Goal: Task Accomplishment & Management: Use online tool/utility

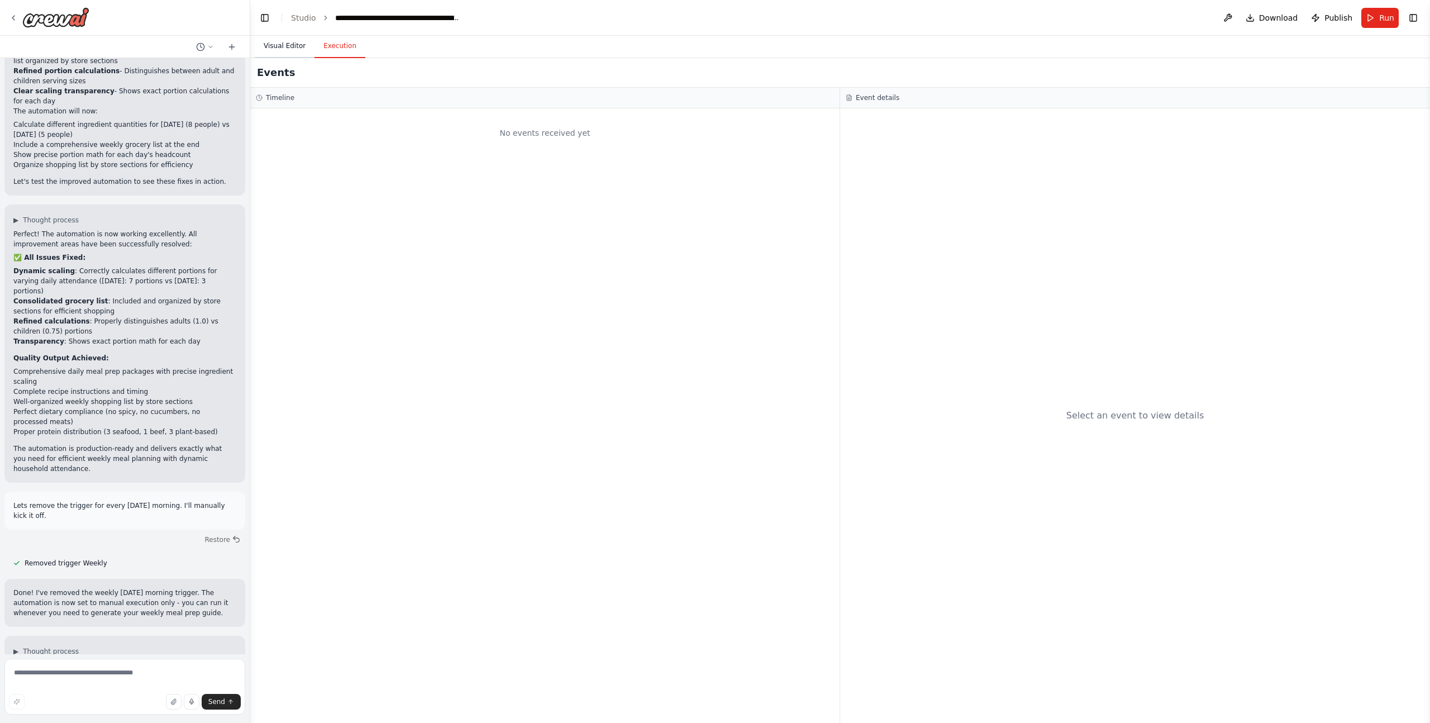
click at [278, 50] on button "Visual Editor" at bounding box center [285, 46] width 60 height 23
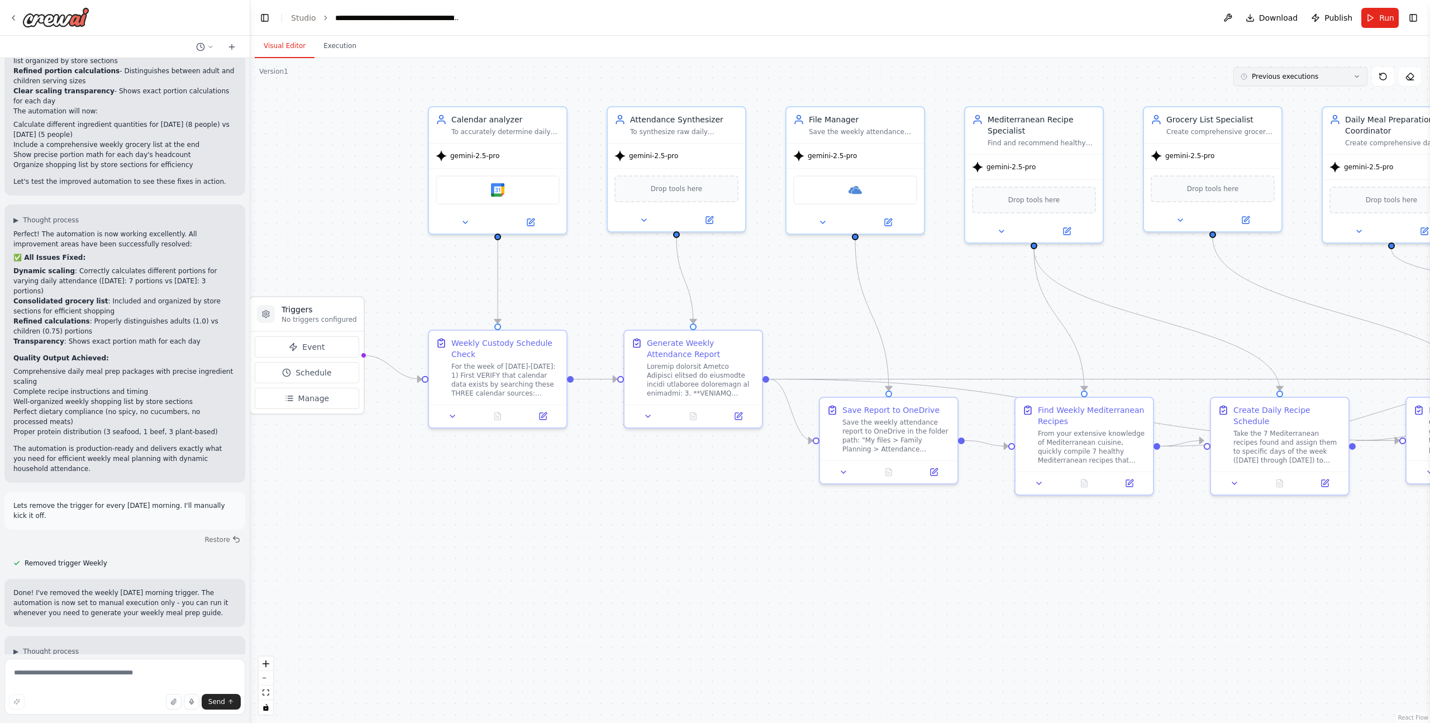
click at [1322, 82] on button "Previous executions" at bounding box center [1301, 76] width 134 height 19
click at [1310, 94] on div "6h 12m ago" at bounding box center [1307, 97] width 112 height 9
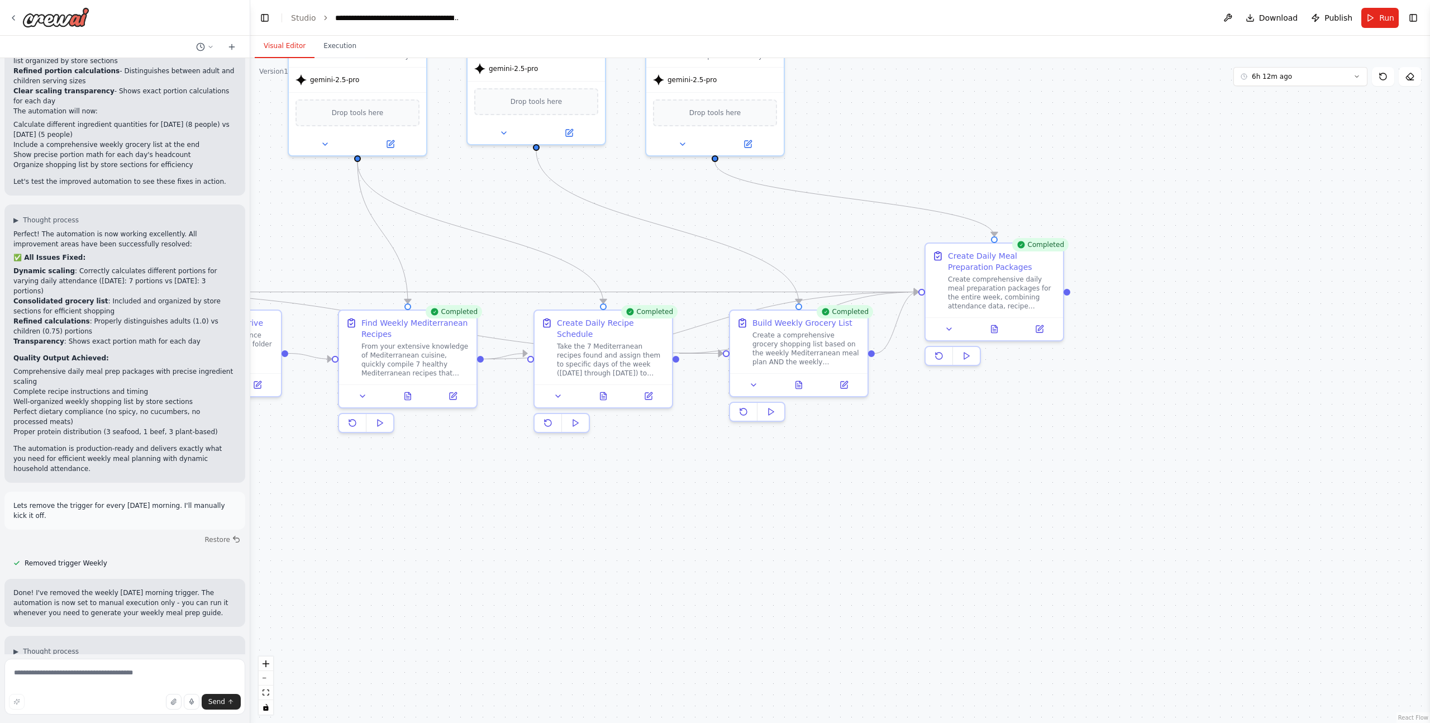
drag, startPoint x: 1138, startPoint y: 612, endPoint x: 460, endPoint y: 525, distance: 683.3
click at [460, 525] on div ".deletable-edge-delete-btn { width: 20px; height: 20px; border: 0px solid #ffff…" at bounding box center [840, 390] width 1180 height 665
click at [992, 327] on icon at bounding box center [994, 326] width 6 height 7
click at [1003, 328] on button at bounding box center [993, 326] width 47 height 13
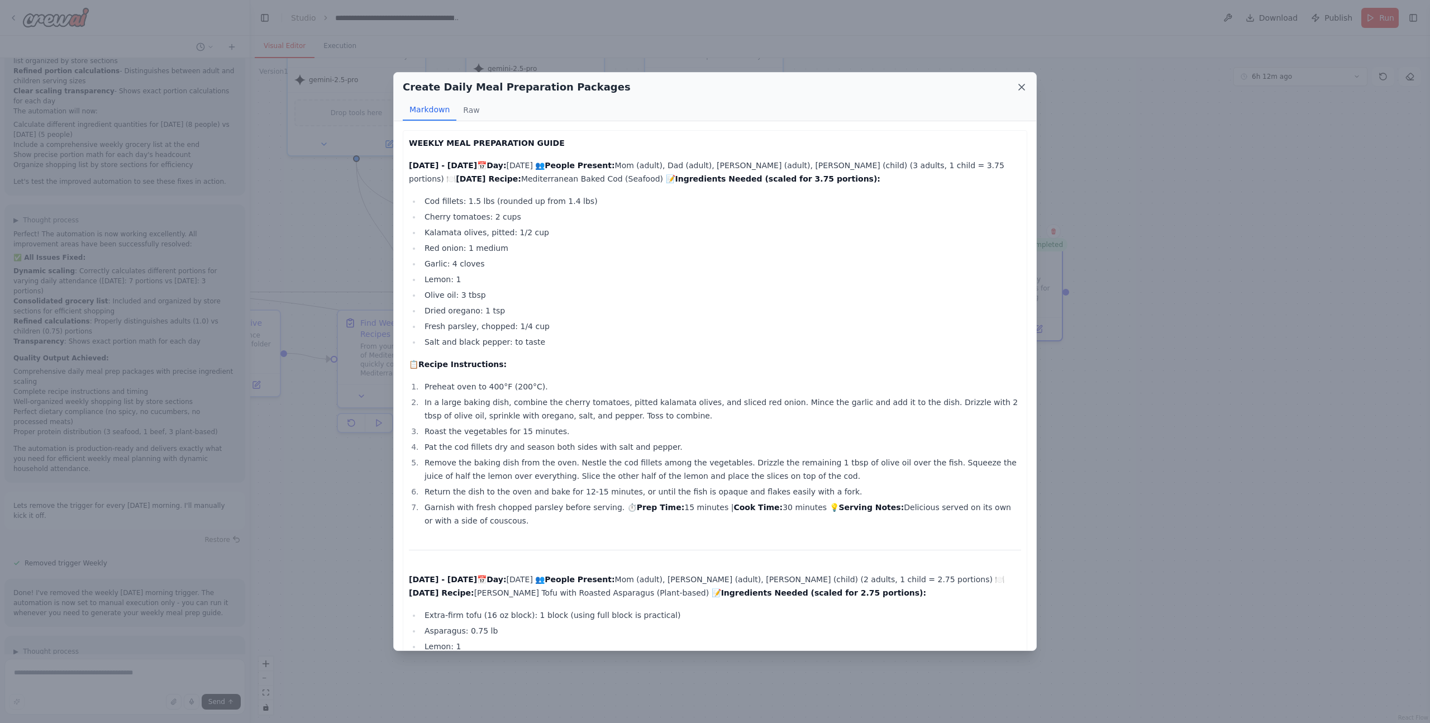
click at [1020, 88] on icon at bounding box center [1022, 87] width 6 height 6
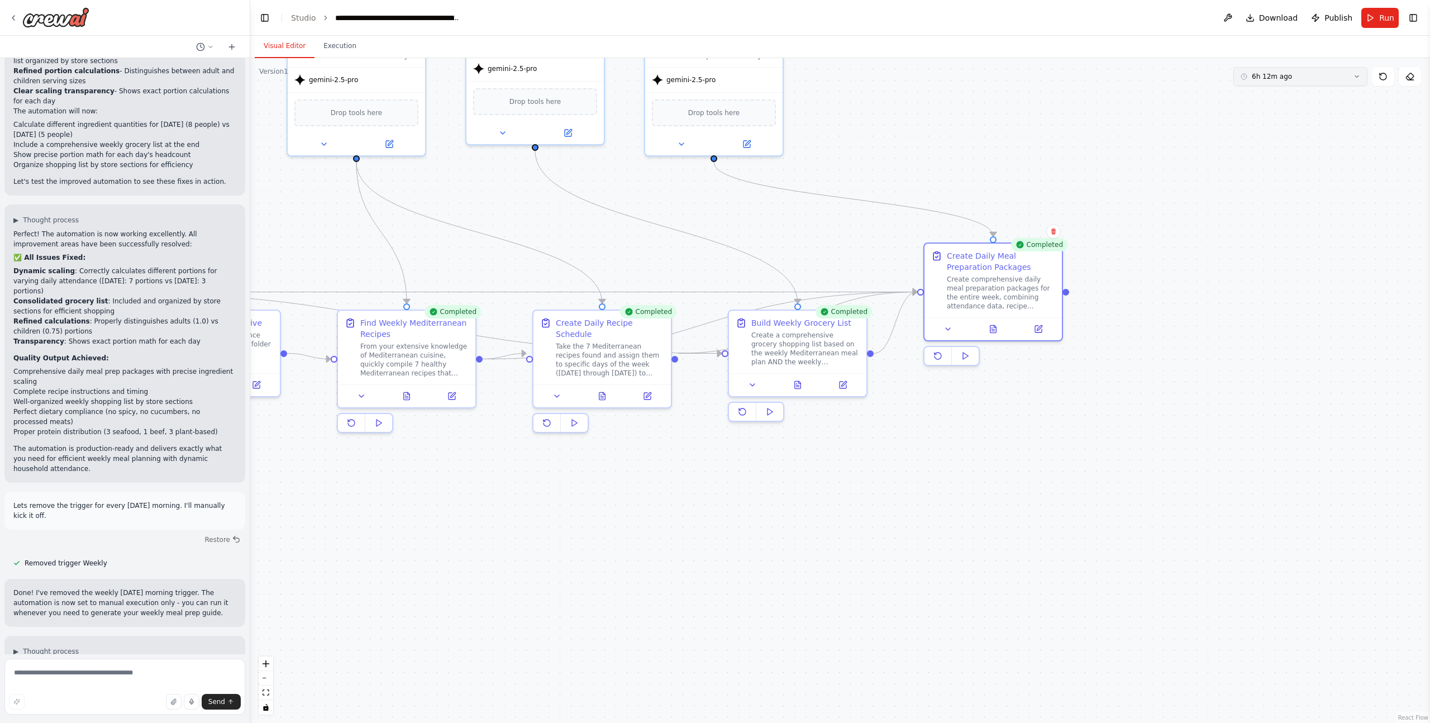
click at [1293, 78] on button "6h 12m ago" at bounding box center [1301, 76] width 134 height 19
click at [1276, 118] on div "6h 12m ago" at bounding box center [1307, 115] width 112 height 9
click at [995, 334] on div at bounding box center [993, 326] width 137 height 23
click at [994, 327] on icon at bounding box center [993, 327] width 3 height 0
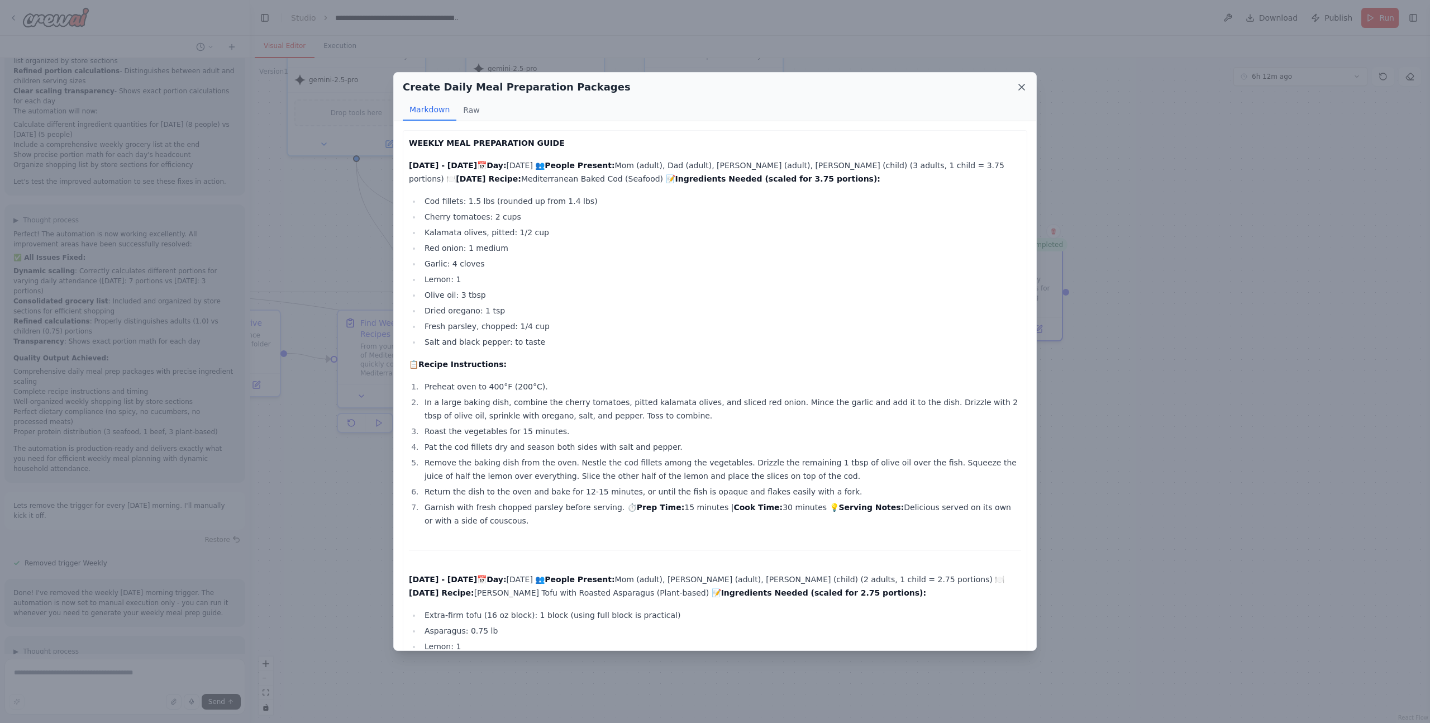
click at [1022, 88] on icon at bounding box center [1022, 87] width 6 height 6
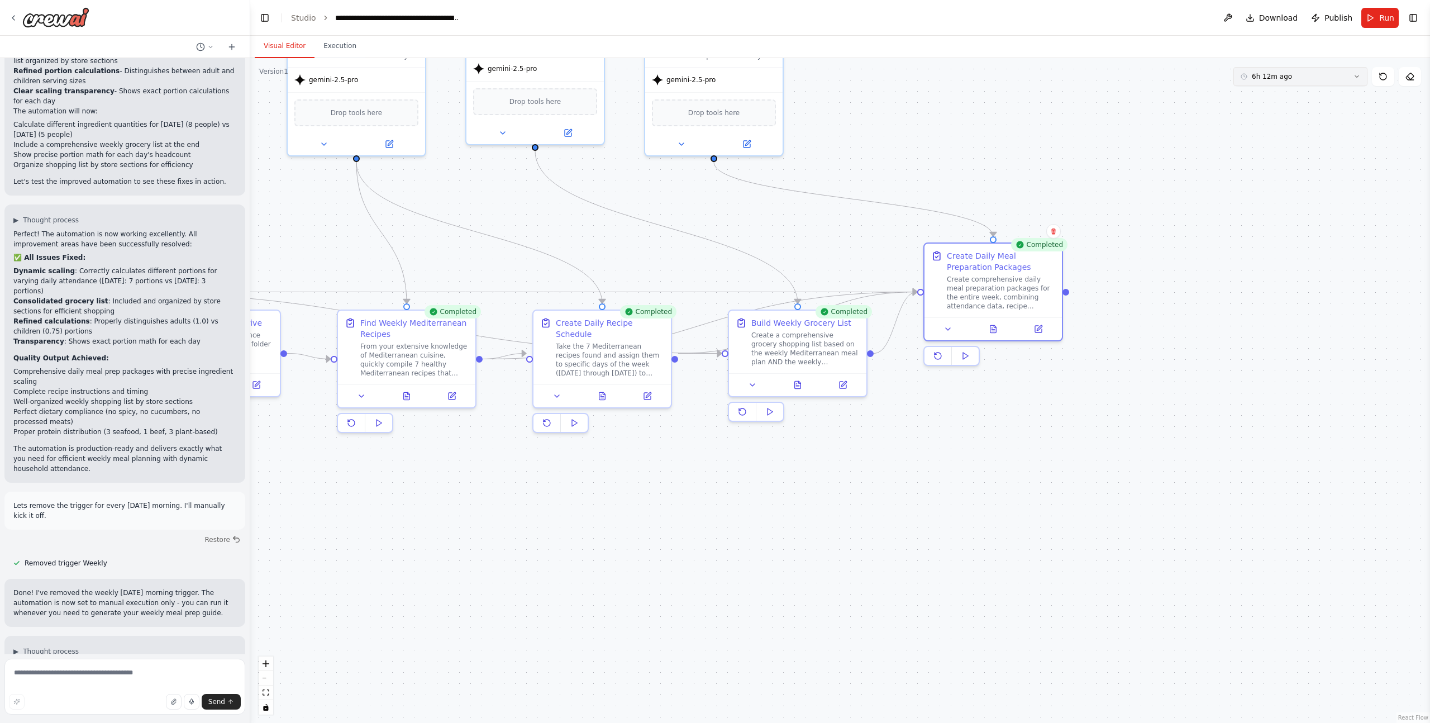
click at [1342, 79] on button "6h 12m ago" at bounding box center [1301, 76] width 134 height 19
click at [1306, 153] on div "6h 32m ago" at bounding box center [1307, 152] width 112 height 9
click at [998, 326] on button at bounding box center [993, 326] width 47 height 13
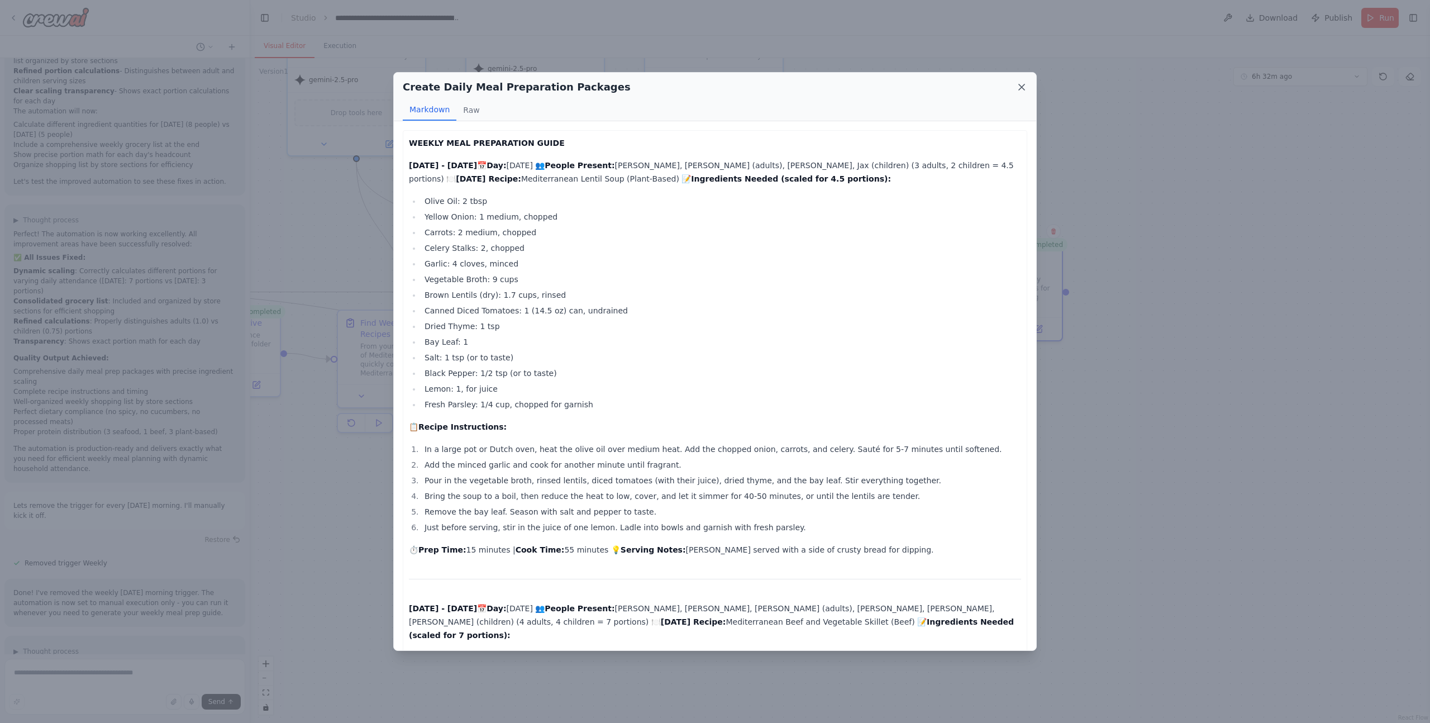
click at [1020, 89] on icon at bounding box center [1022, 87] width 6 height 6
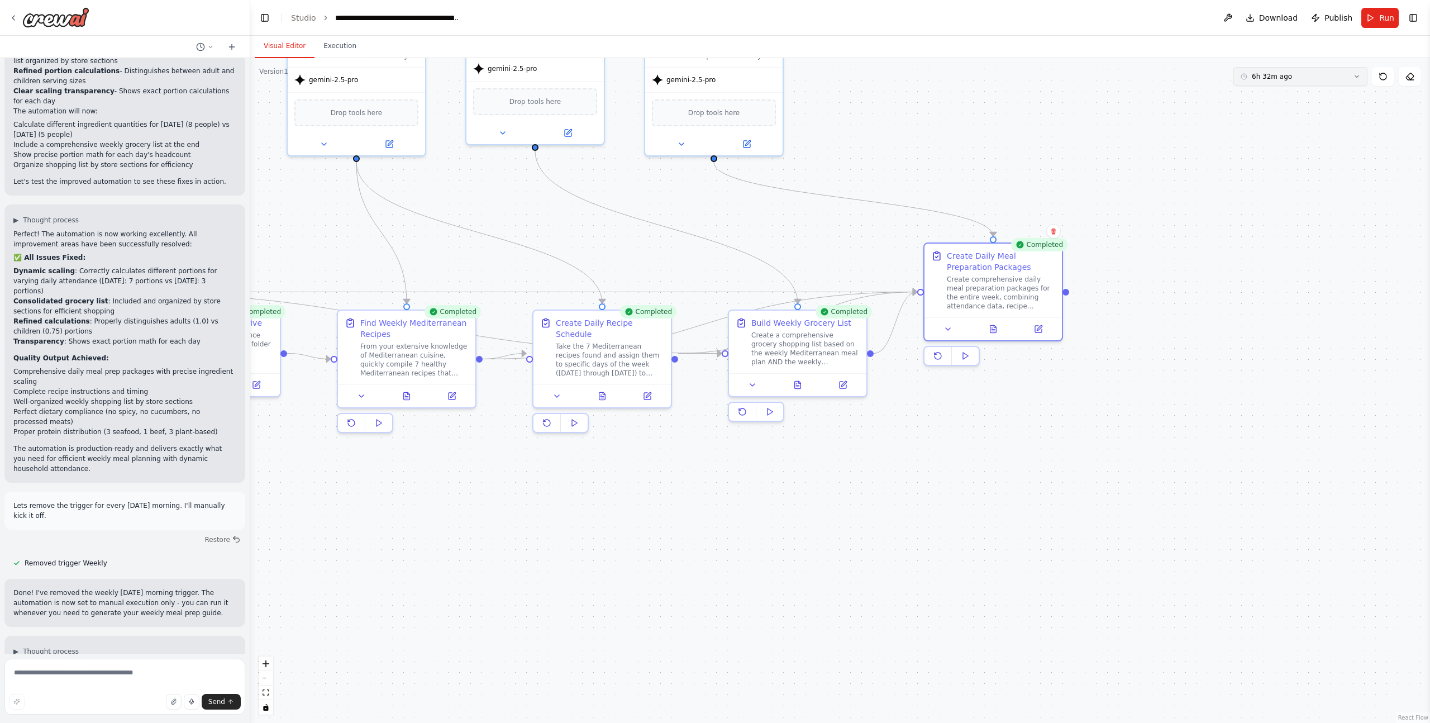
click at [1320, 79] on button "6h 32m ago" at bounding box center [1301, 76] width 134 height 19
click at [1276, 152] on div "6h 33m ago" at bounding box center [1307, 152] width 112 height 9
click at [996, 326] on icon at bounding box center [994, 326] width 6 height 7
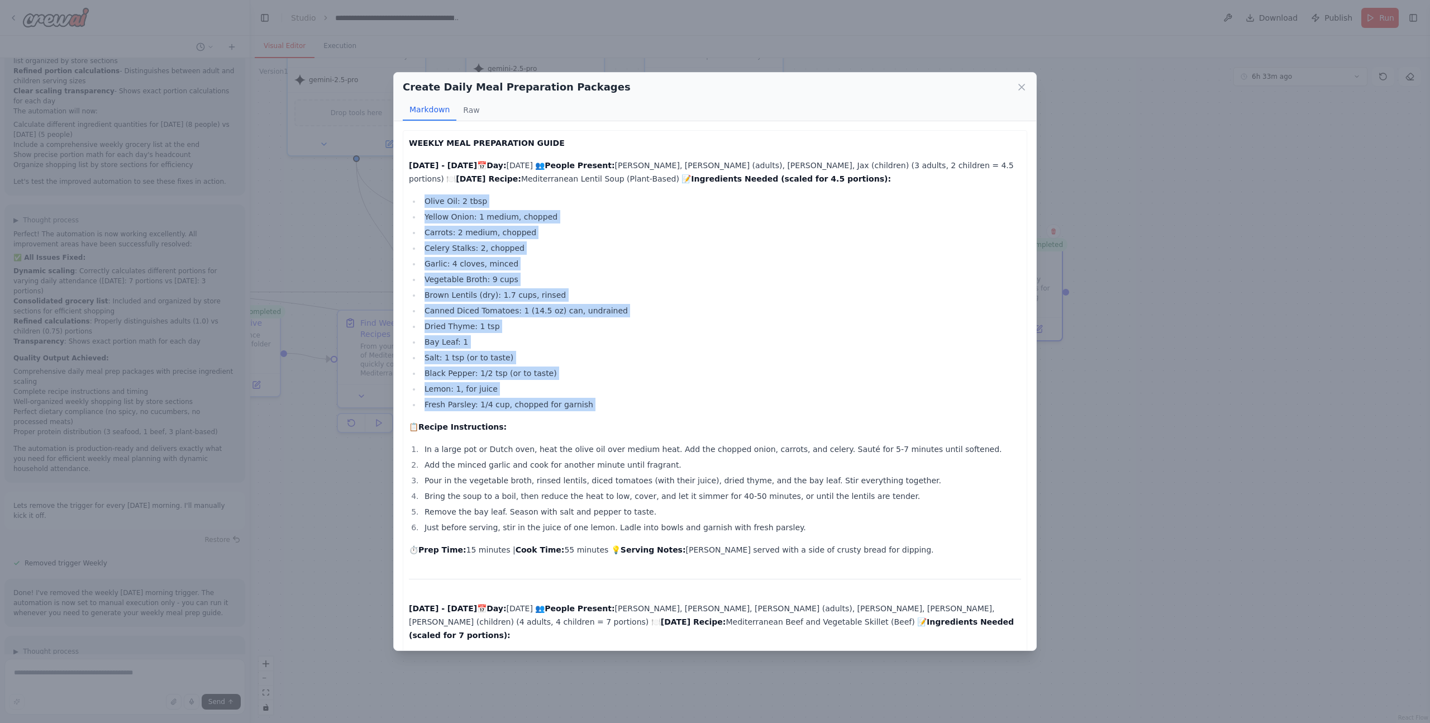
drag, startPoint x: 425, startPoint y: 200, endPoint x: 603, endPoint y: 418, distance: 282.3
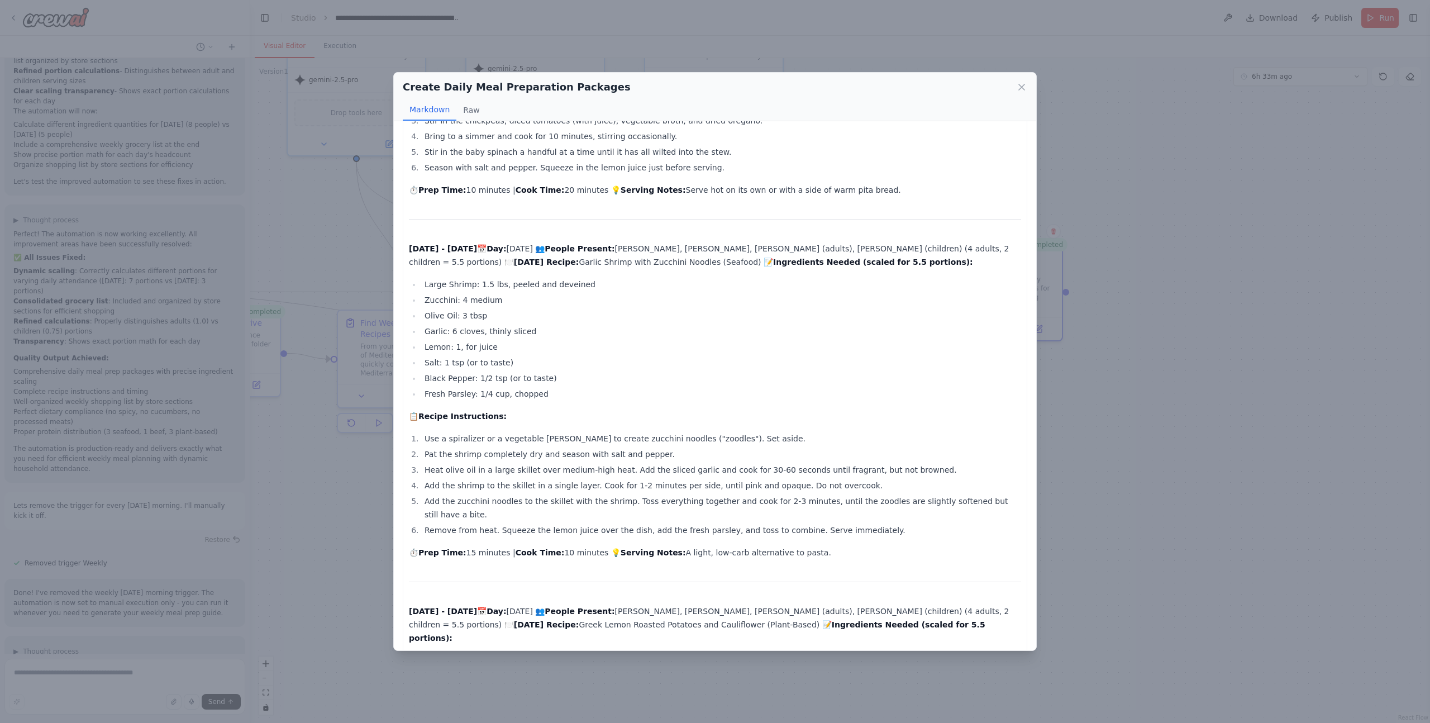
scroll to position [1635, 0]
click at [1022, 87] on icon at bounding box center [1022, 87] width 6 height 6
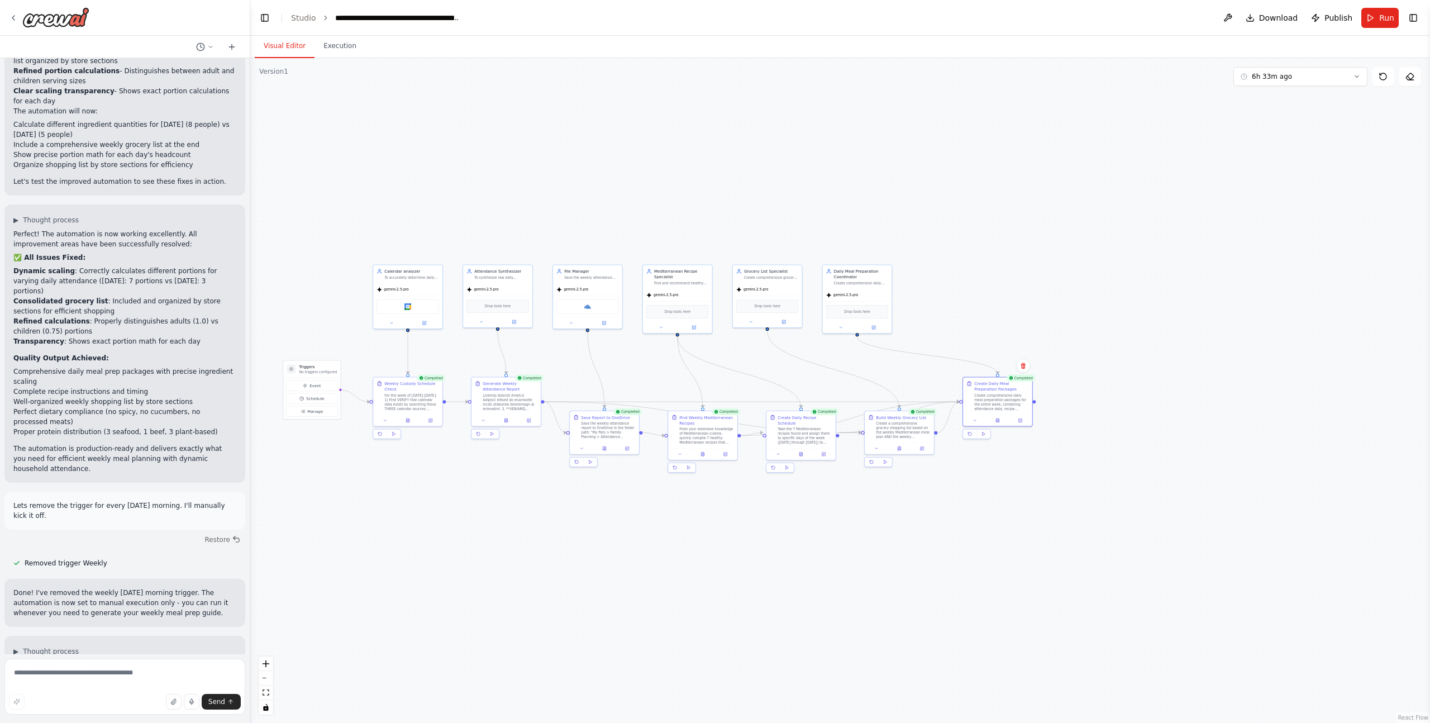
drag, startPoint x: 673, startPoint y: 531, endPoint x: 821, endPoint y: 525, distance: 147.6
click at [821, 525] on div ".deletable-edge-delete-btn { width: 20px; height: 20px; border: 0px solid #ffff…" at bounding box center [840, 390] width 1180 height 665
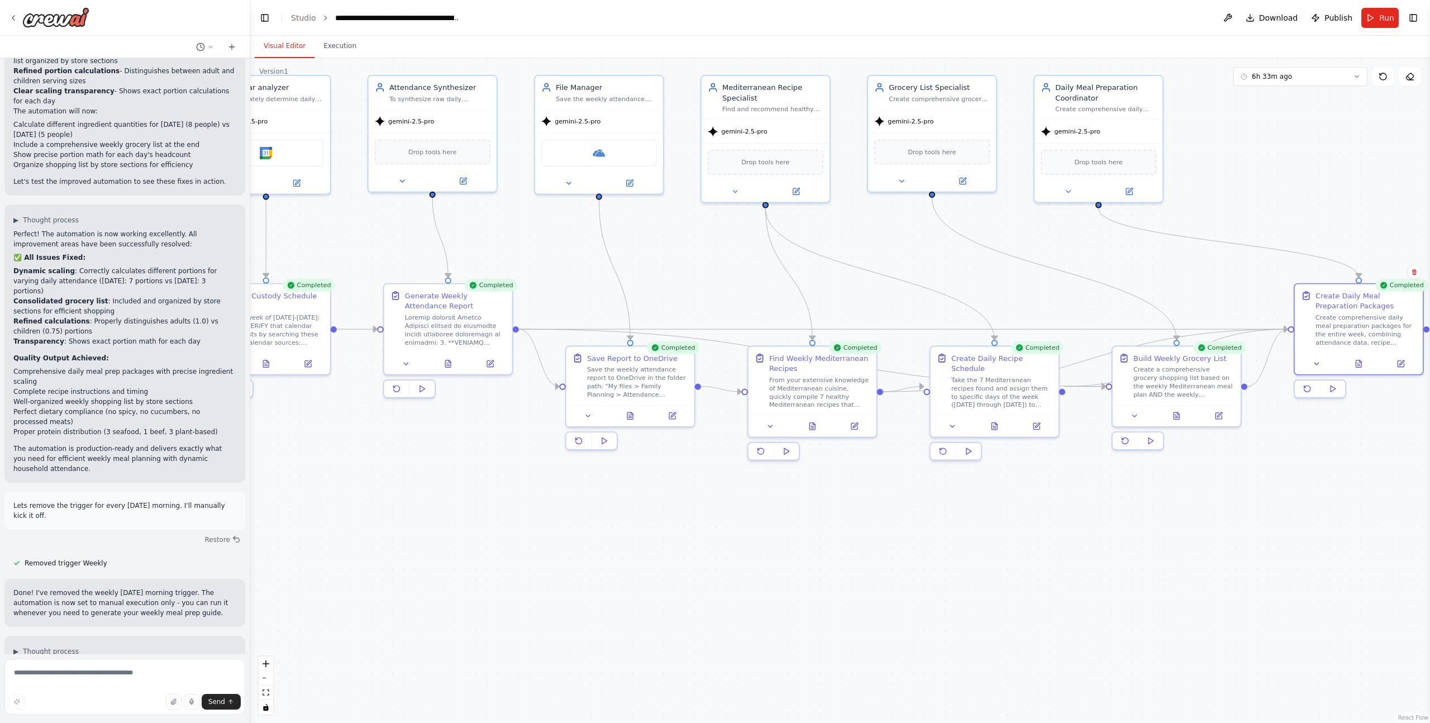
drag, startPoint x: 810, startPoint y: 492, endPoint x: 935, endPoint y: 493, distance: 124.6
click at [935, 493] on div ".deletable-edge-delete-btn { width: 20px; height: 20px; border: 0px solid #ffff…" at bounding box center [840, 390] width 1180 height 665
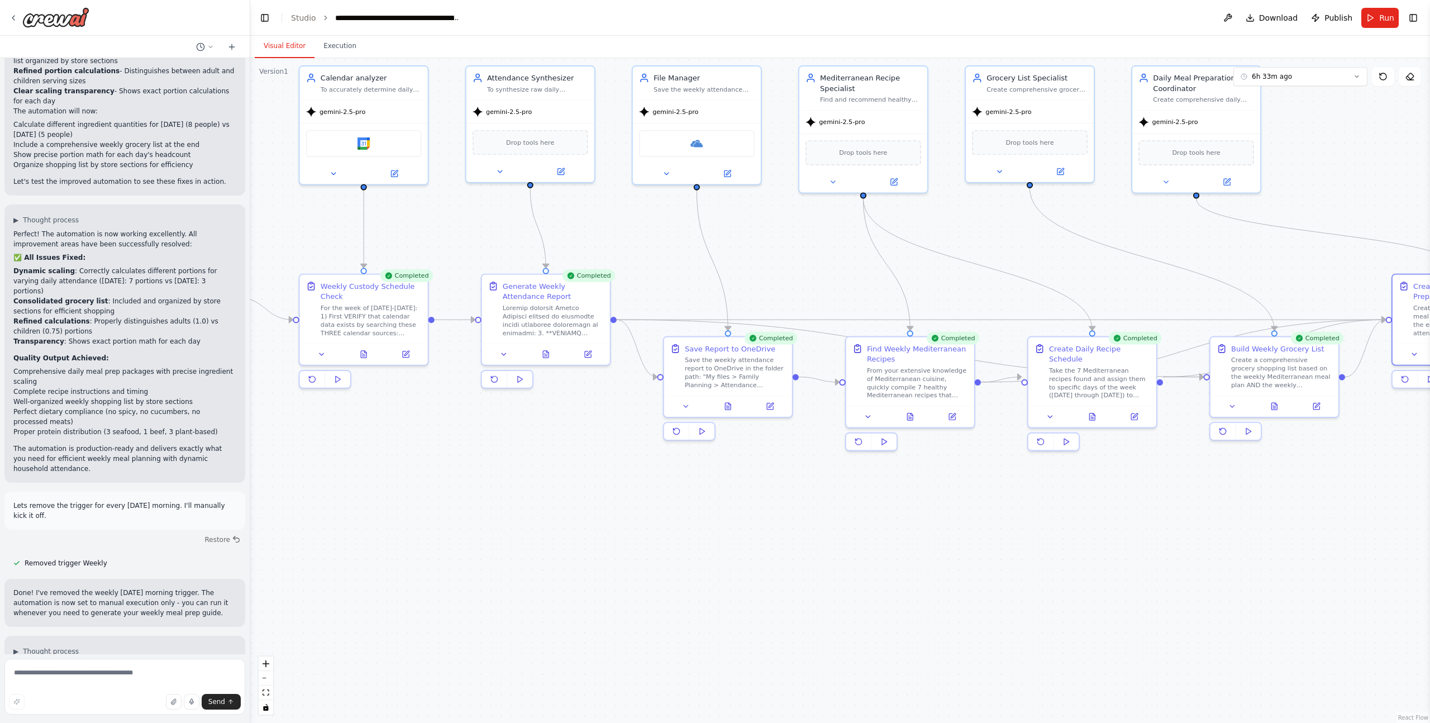
drag, startPoint x: 783, startPoint y: 527, endPoint x: 881, endPoint y: 518, distance: 98.2
click at [881, 518] on div ".deletable-edge-delete-btn { width: 20px; height: 20px; border: 0px solid #ffff…" at bounding box center [840, 390] width 1180 height 665
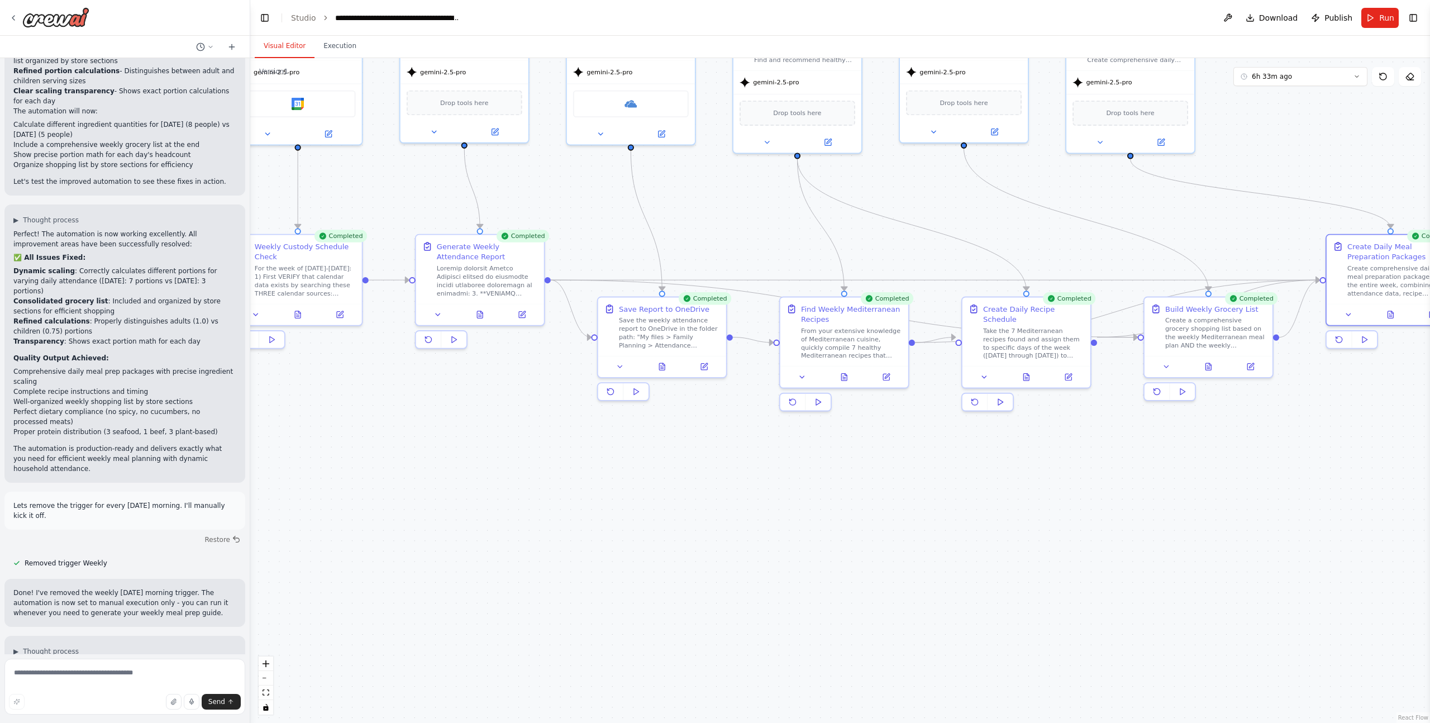
drag, startPoint x: 834, startPoint y: 531, endPoint x: 766, endPoint y: 490, distance: 79.4
click at [767, 491] on div ".deletable-edge-delete-btn { width: 20px; height: 20px; border: 0px solid #ffff…" at bounding box center [840, 390] width 1180 height 665
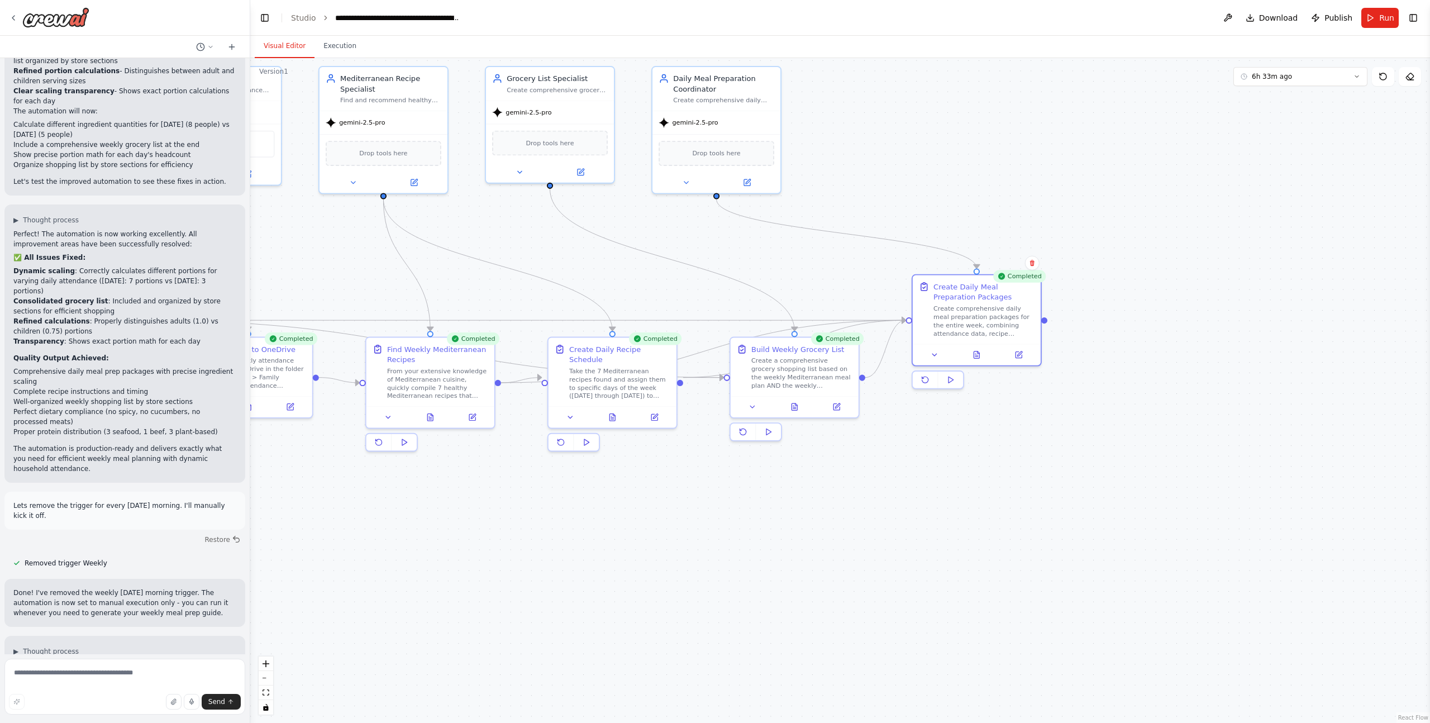
drag, startPoint x: 1129, startPoint y: 482, endPoint x: 716, endPoint y: 522, distance: 414.8
click at [716, 522] on div ".deletable-edge-delete-btn { width: 20px; height: 20px; border: 0px solid #ffff…" at bounding box center [840, 390] width 1180 height 665
click at [974, 355] on icon at bounding box center [977, 352] width 6 height 7
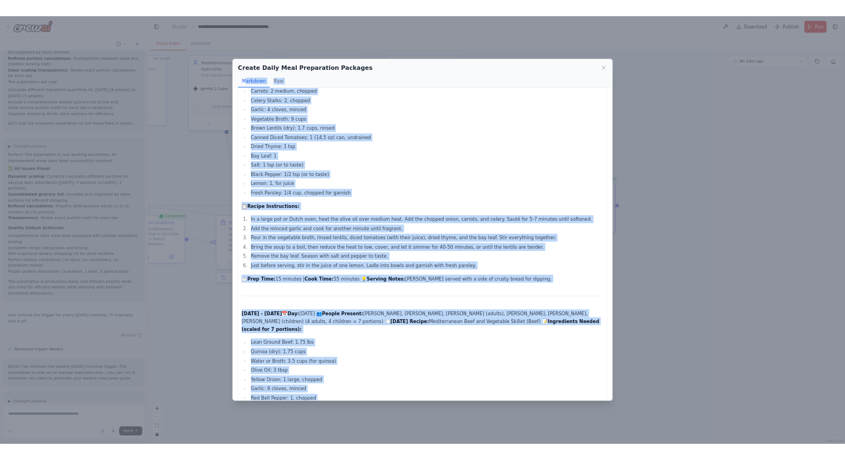
scroll to position [0, 0]
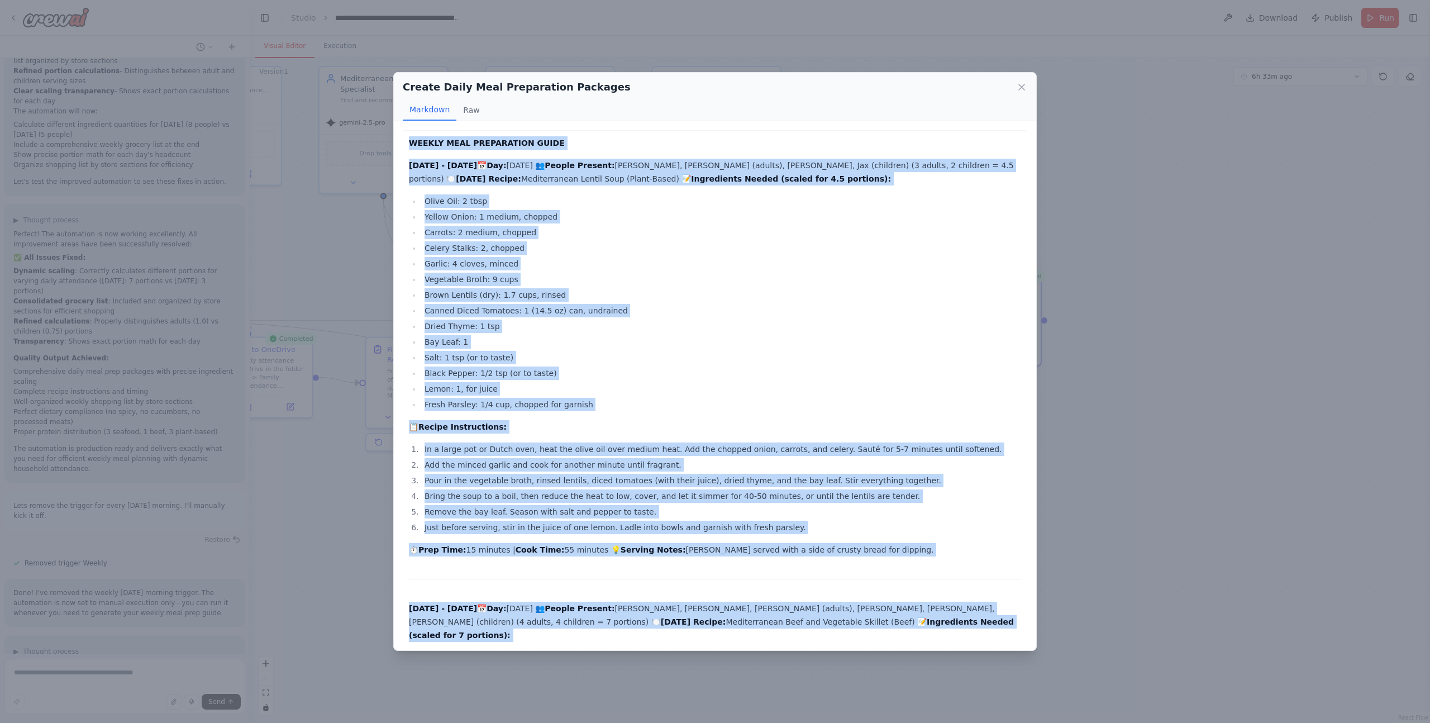
drag, startPoint x: 668, startPoint y: 627, endPoint x: 411, endPoint y: 144, distance: 547.6
copy div "LOREMI DOLO SITAMETCONS ADIPI ELITSE - 5159-15-74 📅 Doe: Tempor 👥 Incidi Utlabo…"
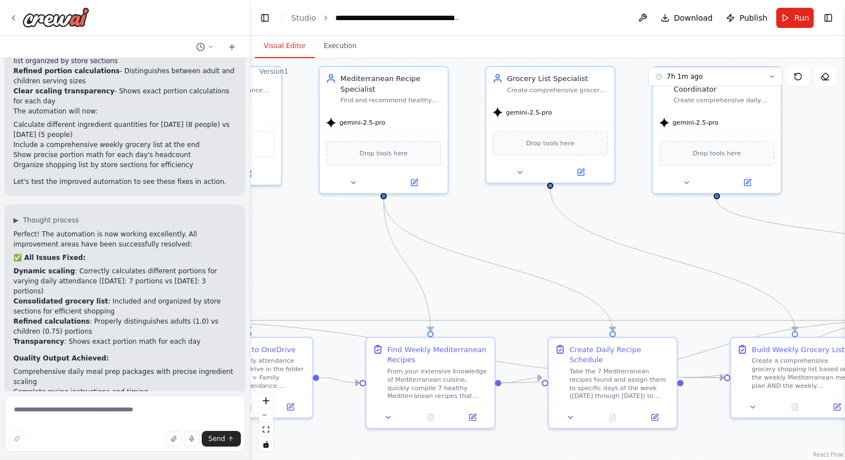
scroll to position [24647, 0]
click at [28, 22] on img at bounding box center [55, 17] width 67 height 20
